Goal: Use online tool/utility

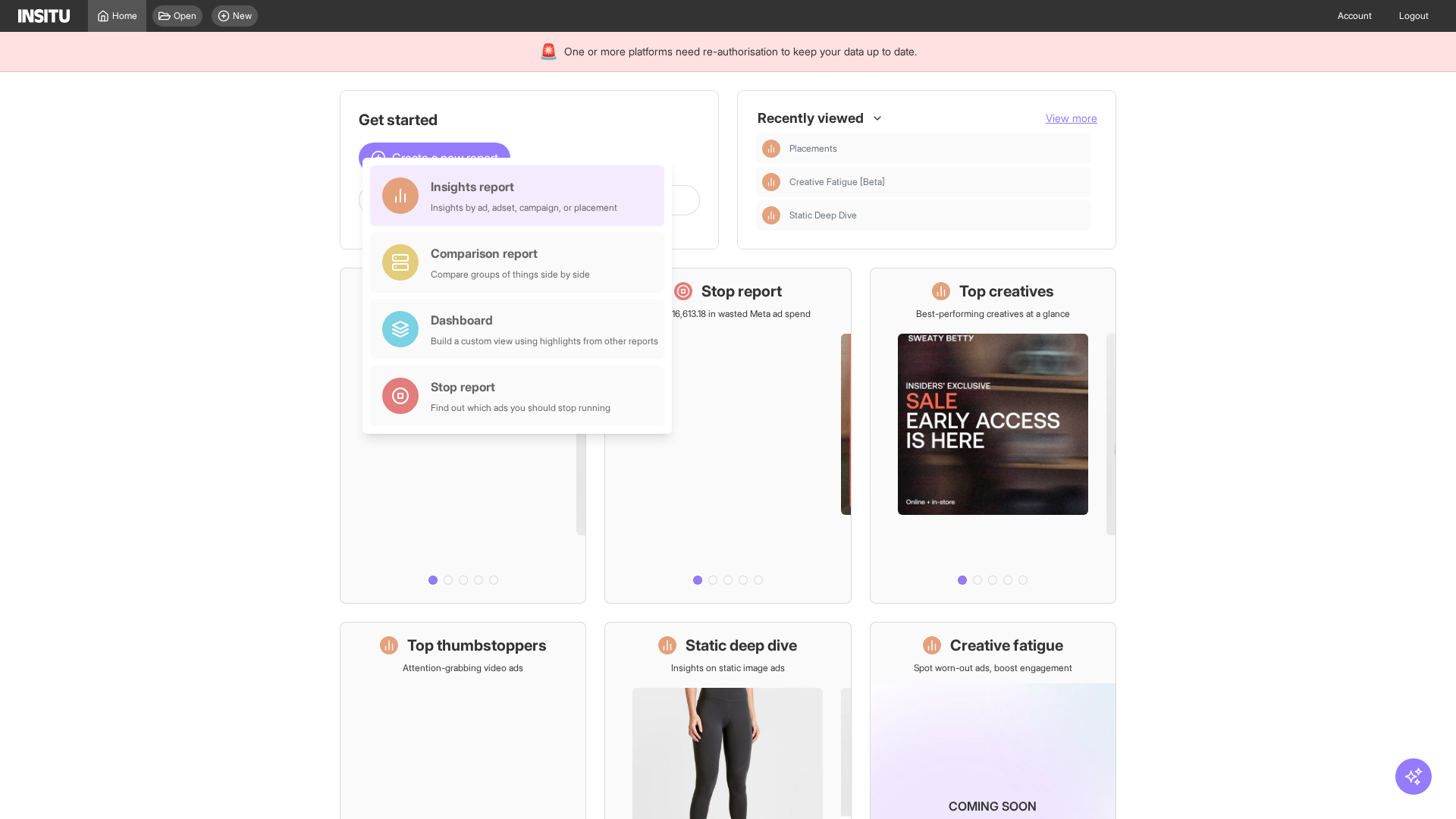
click at [521, 196] on div "Insights report Insights by ad, adset, campaign, or placement" at bounding box center [524, 196] width 186 height 37
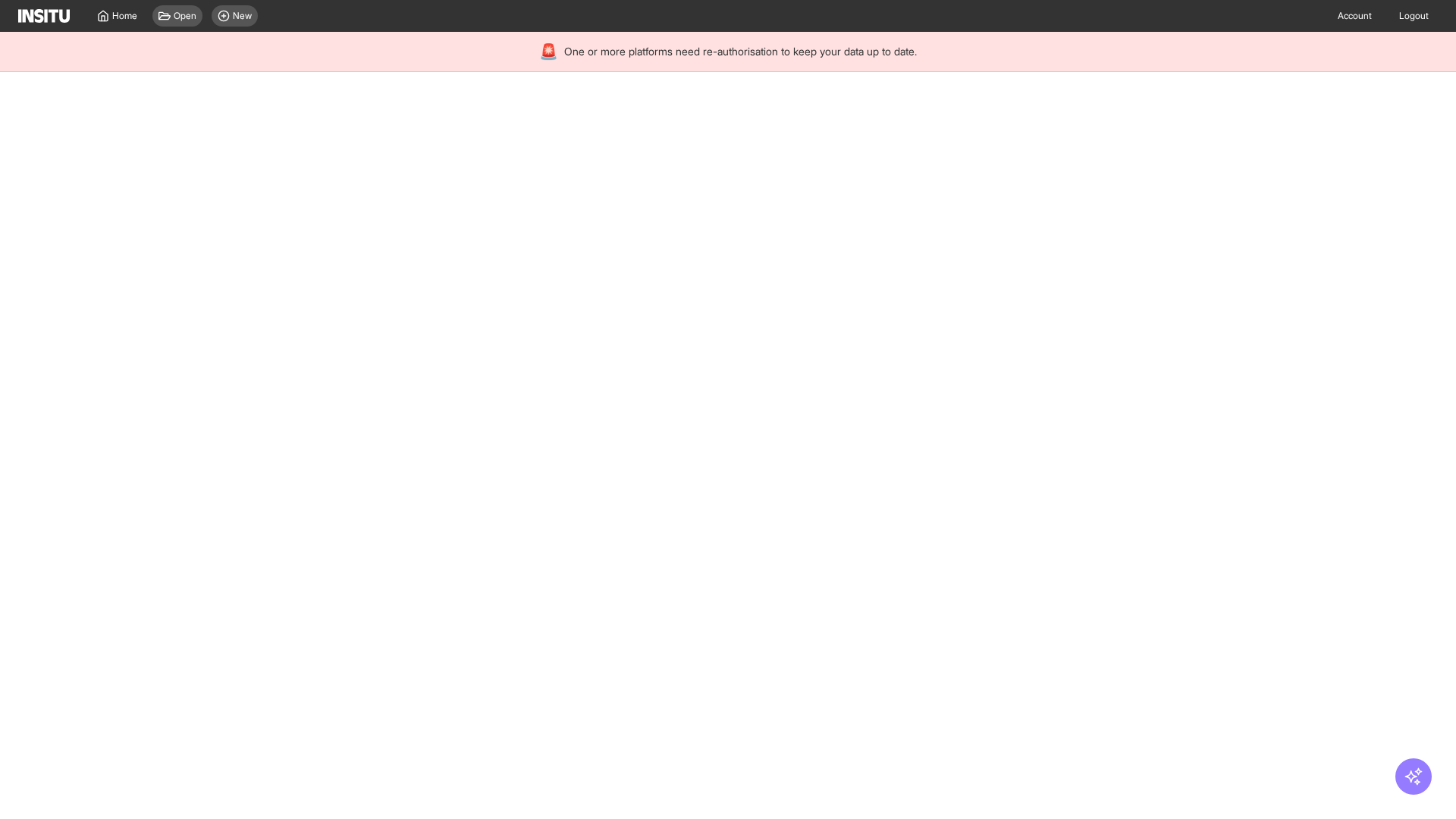
select select "**"
